Goal: Task Accomplishment & Management: Use online tool/utility

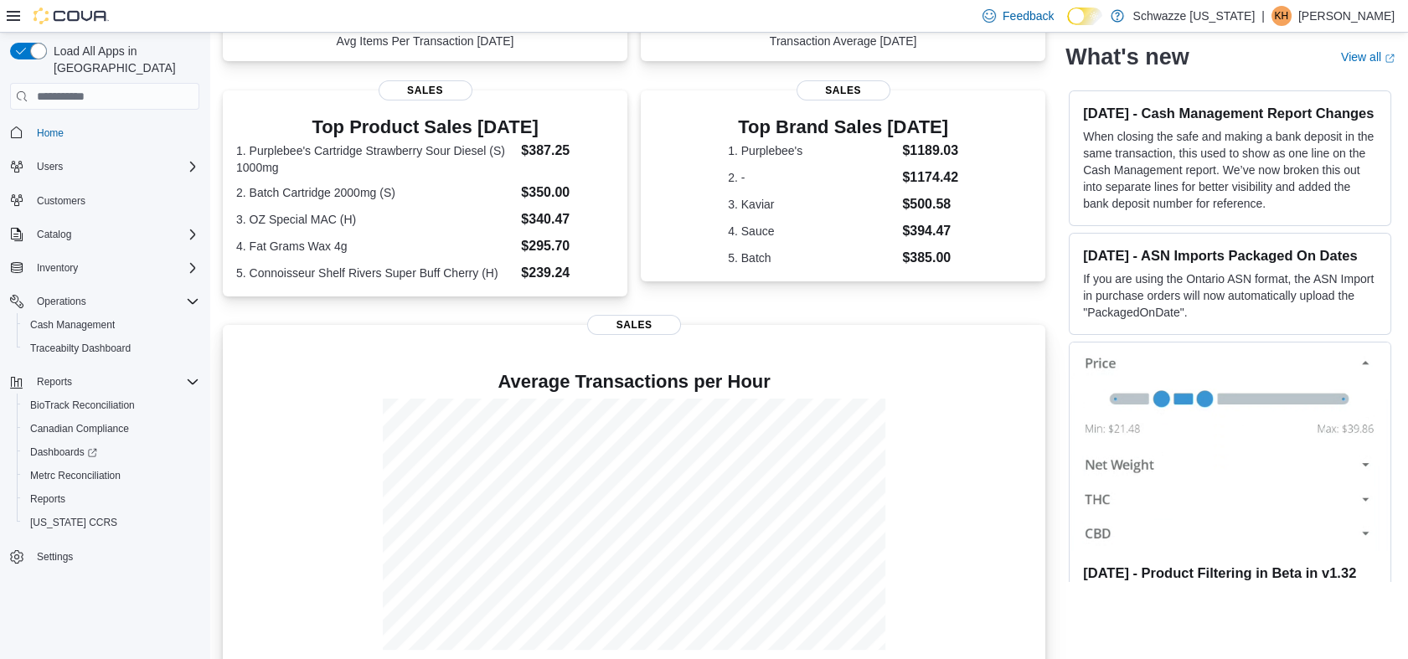
scroll to position [457, 0]
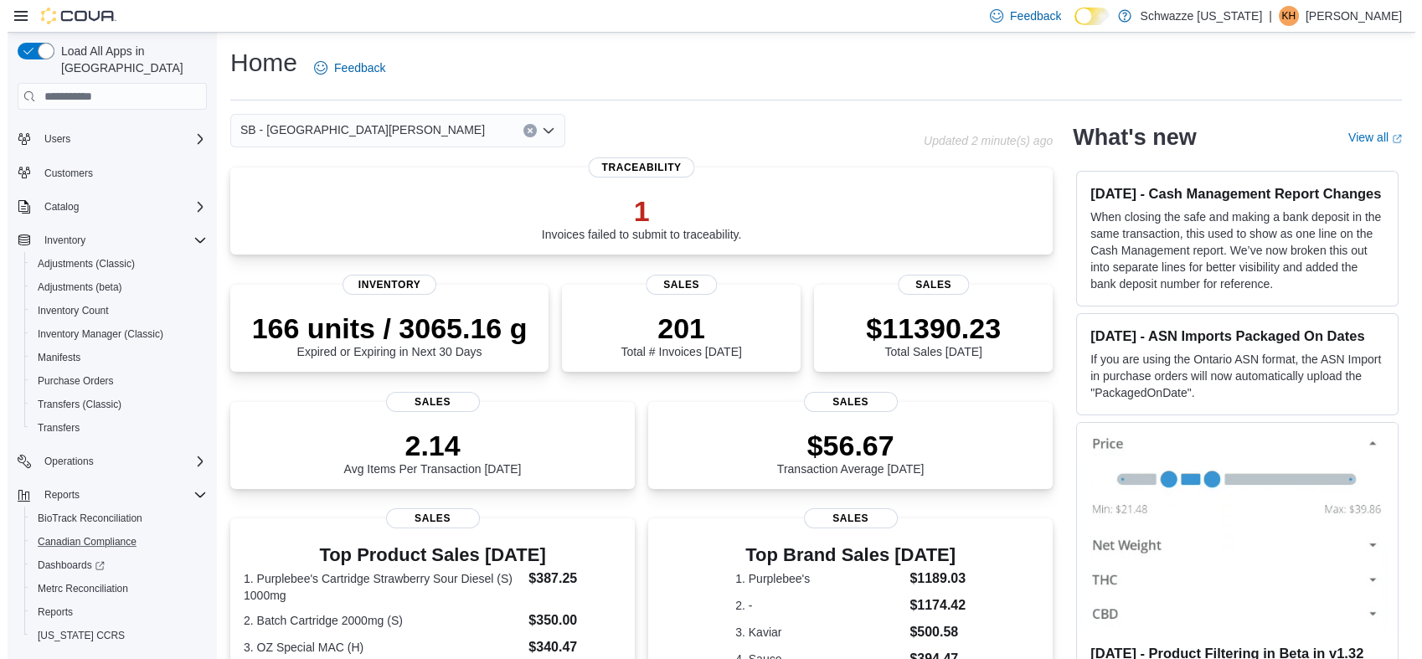
scroll to position [53, 0]
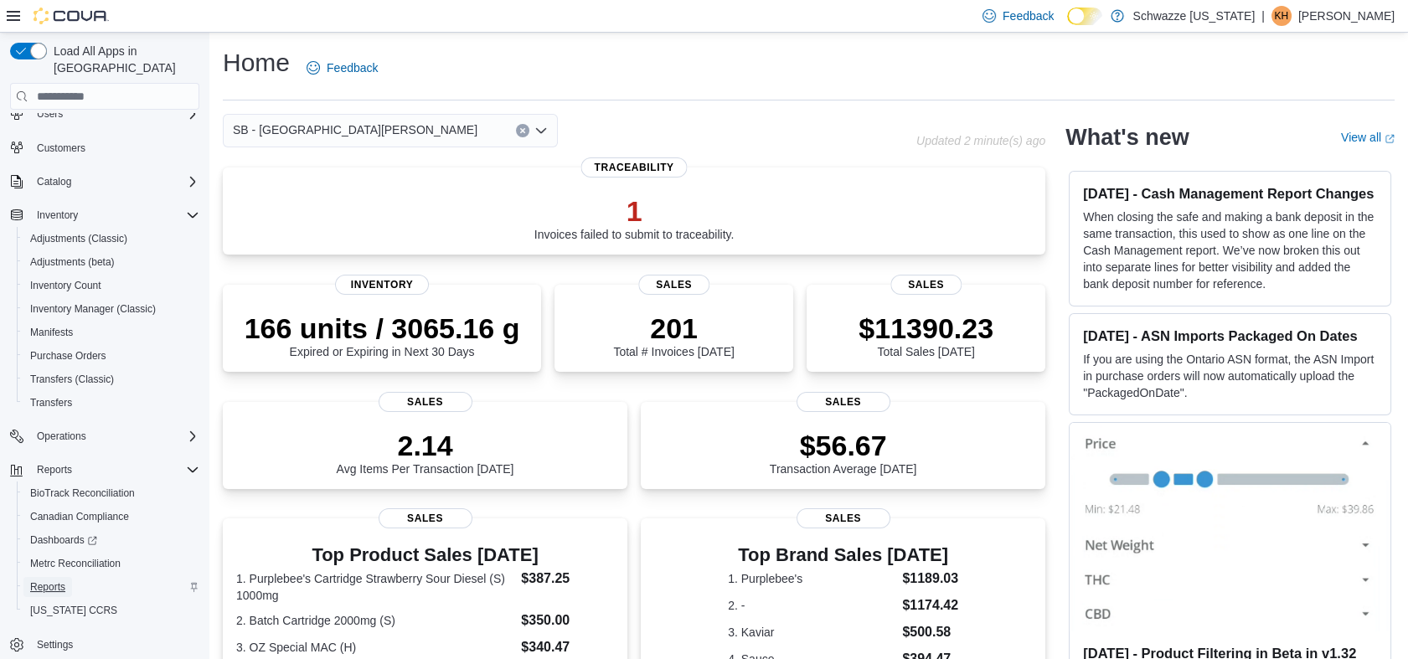
click at [46, 580] on span "Reports" at bounding box center [47, 586] width 35 height 13
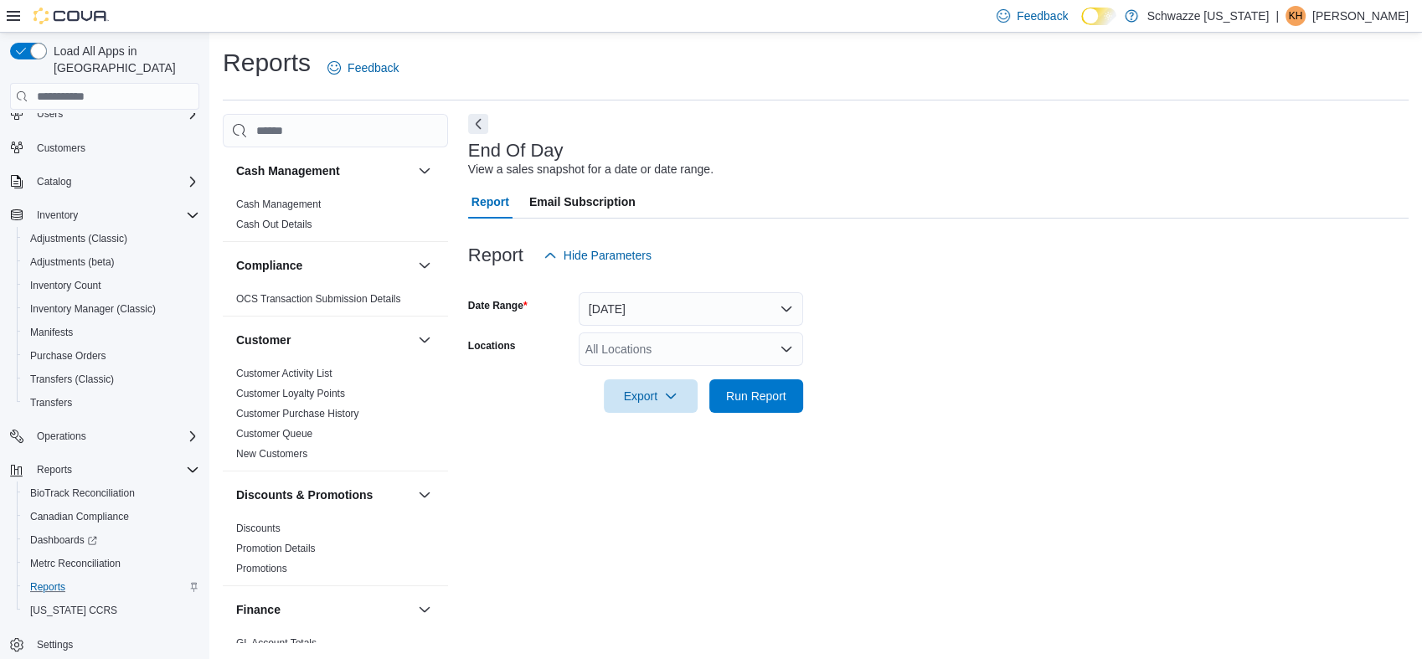
click at [743, 362] on div "All Locations" at bounding box center [691, 350] width 224 height 34
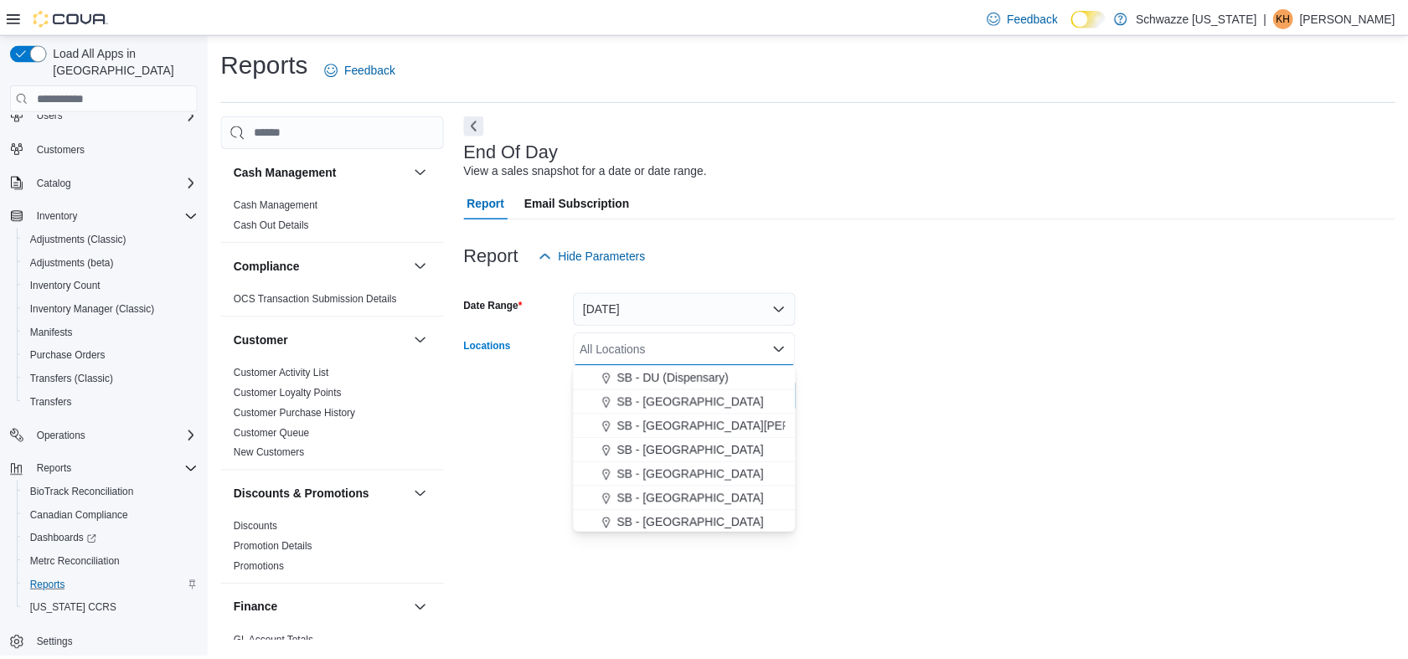
scroll to position [372, 0]
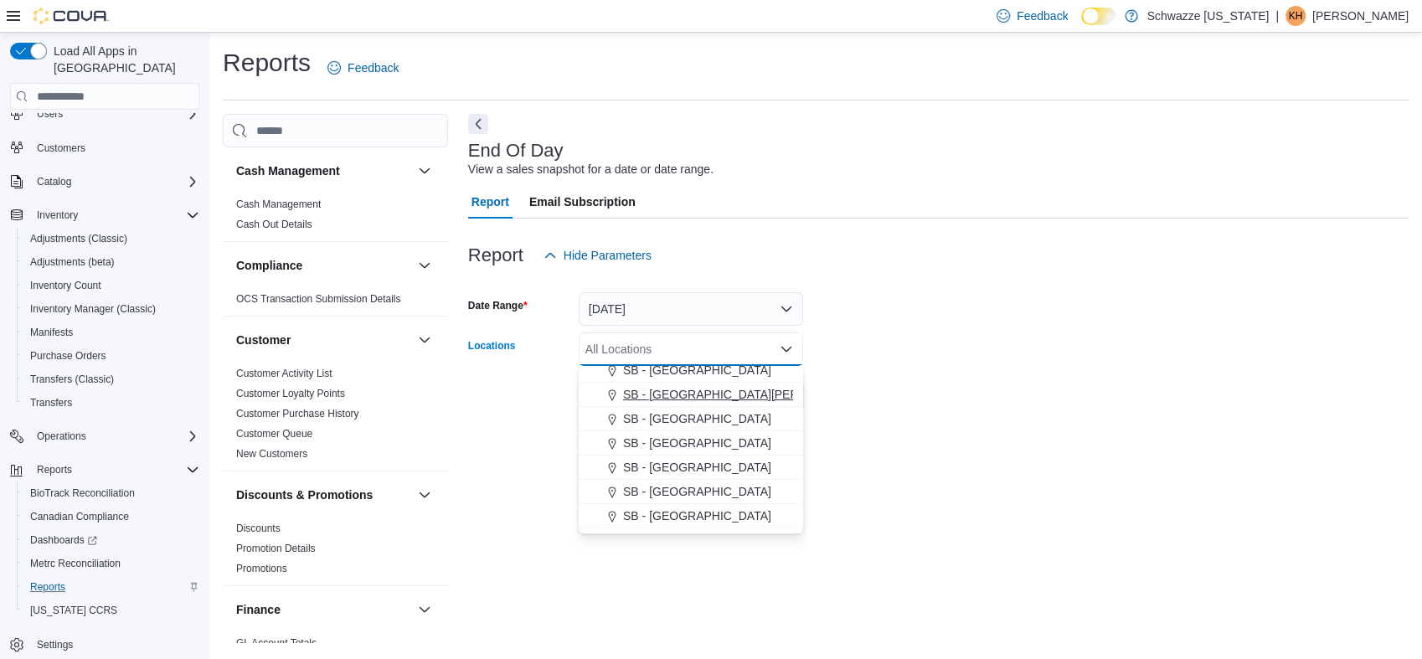
click at [684, 400] on span "SB - [GEOGRAPHIC_DATA][PERSON_NAME]" at bounding box center [745, 394] width 245 height 17
click at [957, 390] on form "Date Range [DATE] Locations SB - [GEOGRAPHIC_DATA][PERSON_NAME] Combo box. Sele…" at bounding box center [938, 342] width 941 height 141
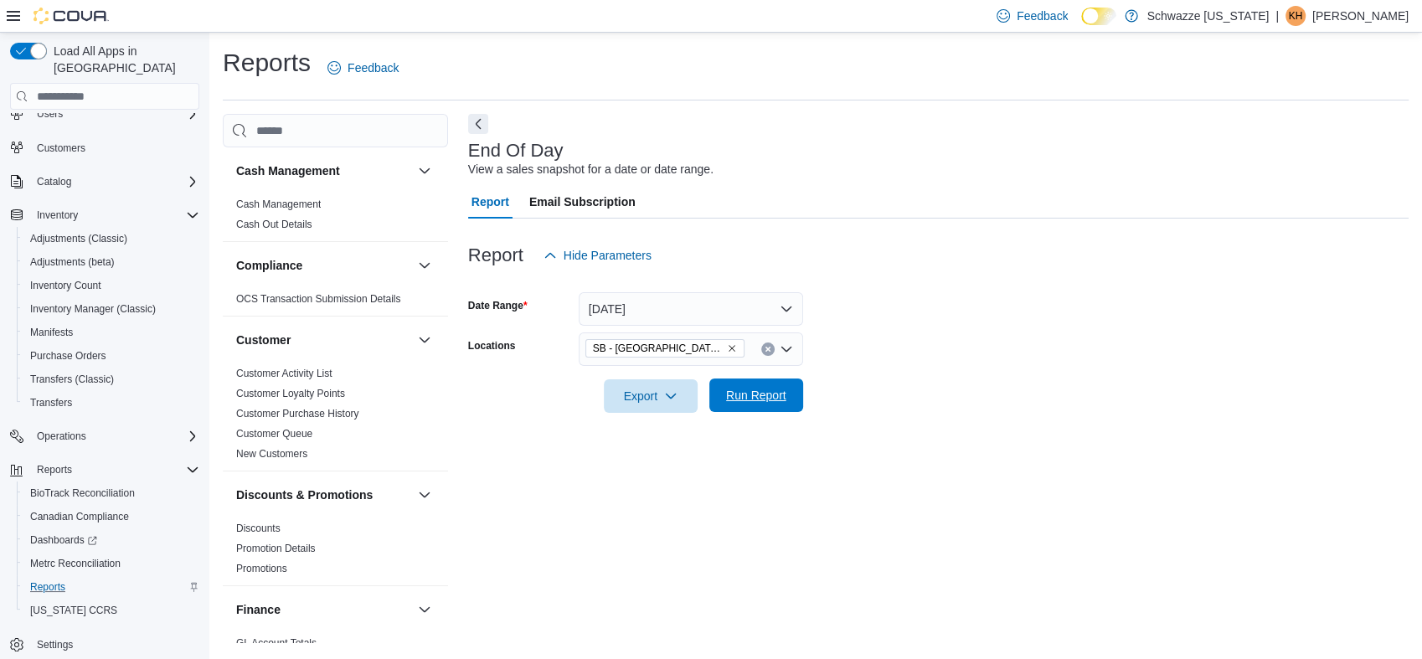
click at [771, 387] on span "Run Report" at bounding box center [757, 396] width 74 height 34
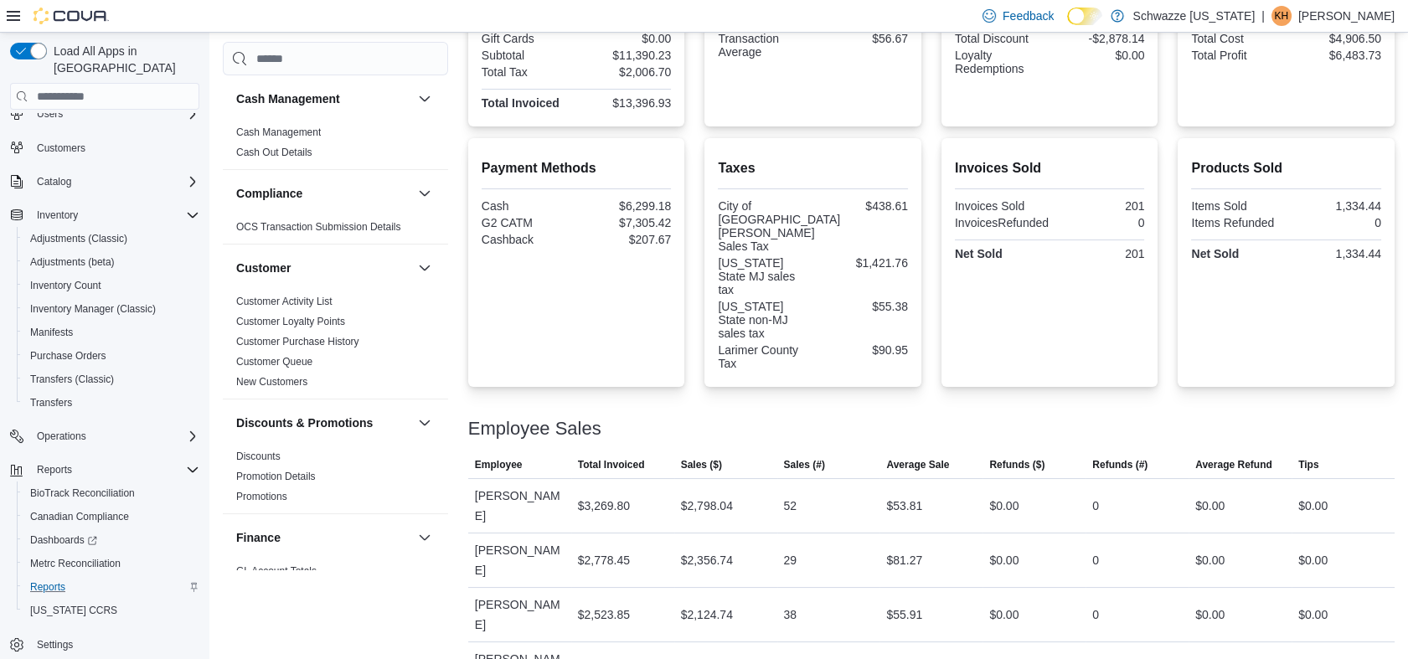
scroll to position [468, 0]
